Goal: Navigation & Orientation: Understand site structure

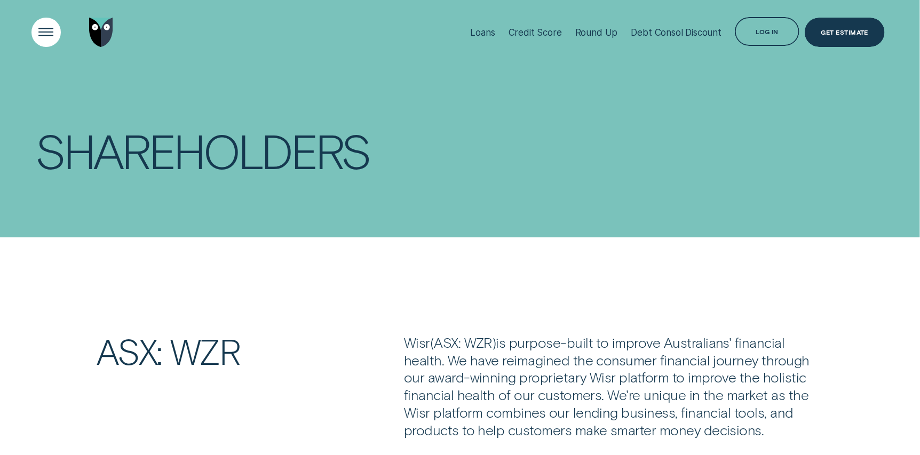
click at [48, 31] on div "Open Menu" at bounding box center [46, 32] width 41 height 41
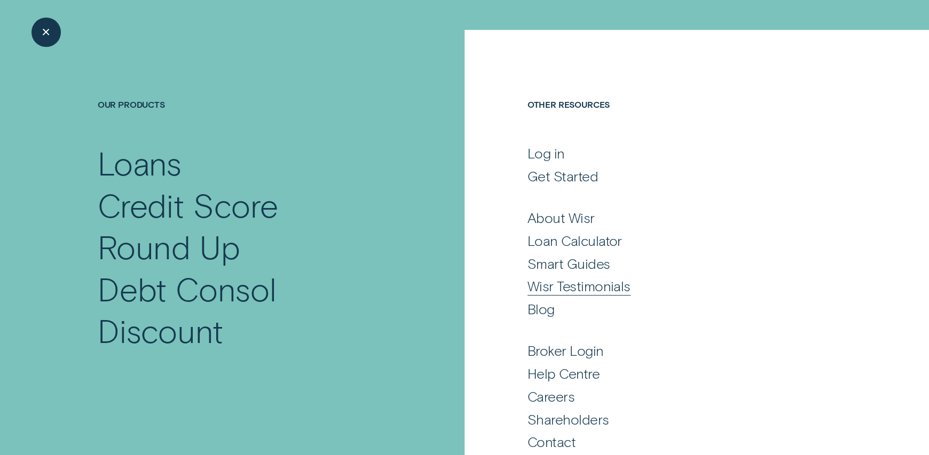
scroll to position [49, 0]
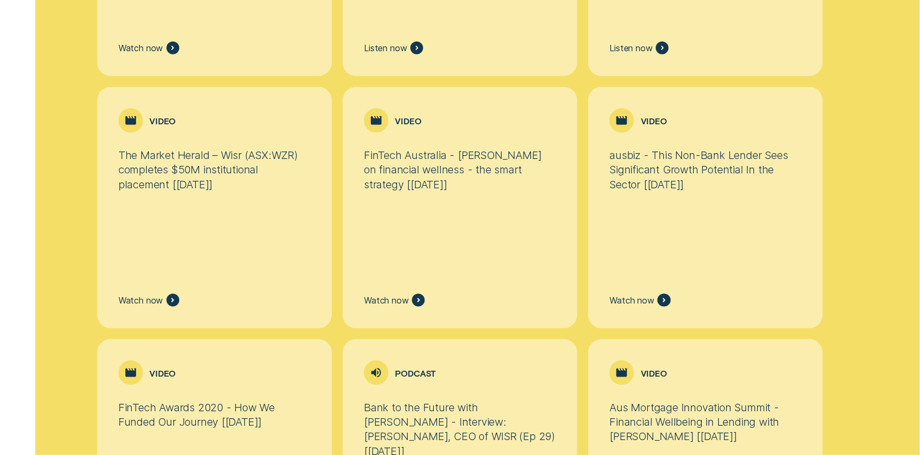
scroll to position [3417, 0]
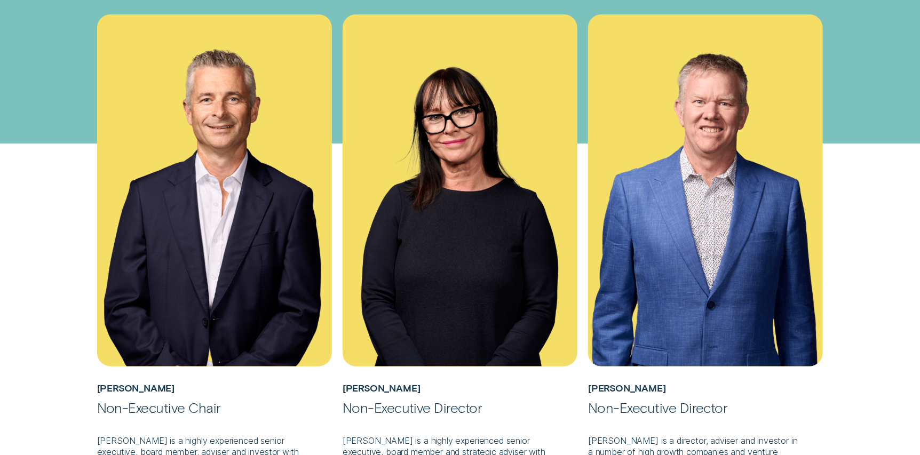
scroll to position [266, 0]
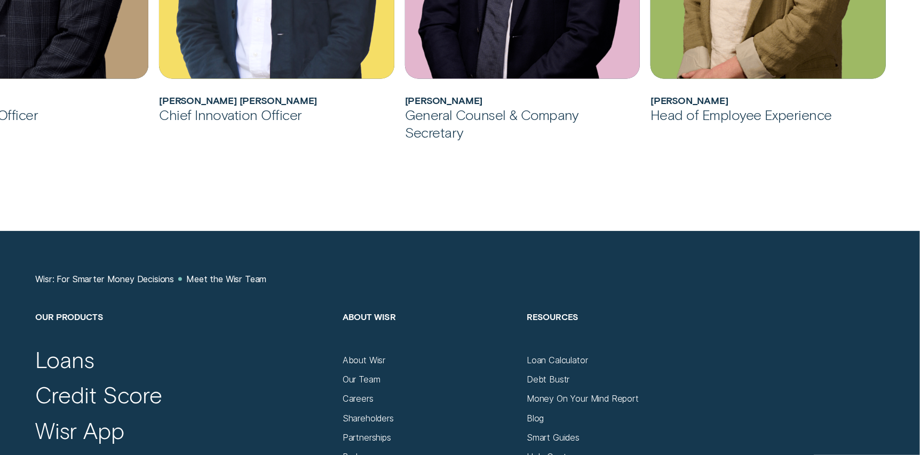
scroll to position [1121, 0]
